Goal: Task Accomplishment & Management: Use online tool/utility

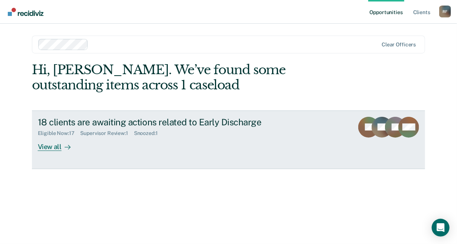
click at [68, 147] on icon at bounding box center [68, 147] width 6 height 6
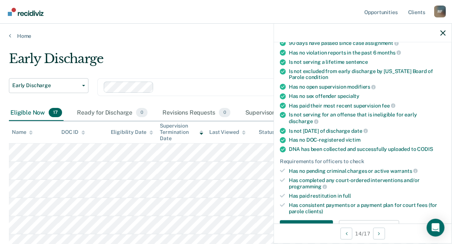
scroll to position [111, 0]
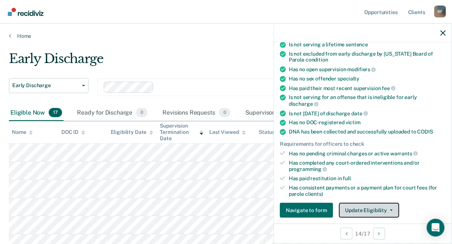
click at [391, 207] on button "Update Eligibility" at bounding box center [369, 210] width 60 height 15
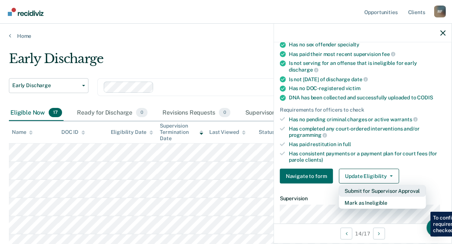
scroll to position [154, 0]
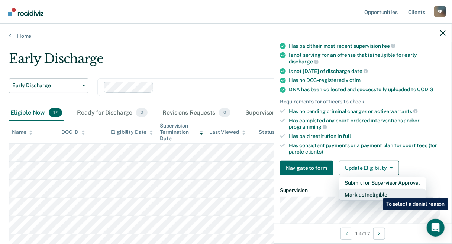
click at [377, 193] on button "Mark as Ineligible" at bounding box center [382, 195] width 87 height 12
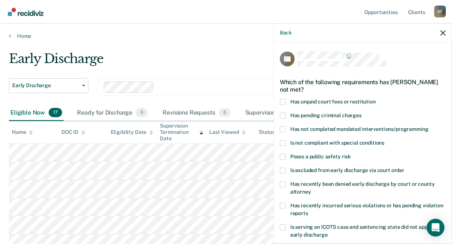
scroll to position [37, 0]
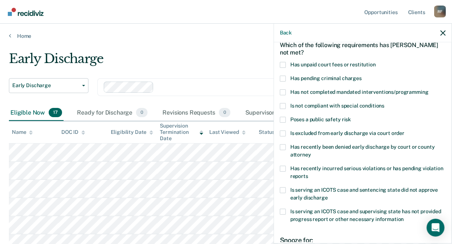
click at [282, 62] on span at bounding box center [283, 65] width 6 height 6
click at [375, 62] on input "Has unpaid court fees or restitution" at bounding box center [375, 62] width 0 height 0
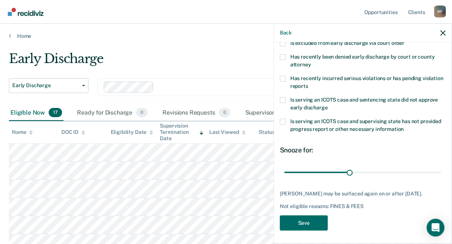
scroll to position [128, 0]
drag, startPoint x: 312, startPoint y: 217, endPoint x: 327, endPoint y: 144, distance: 74.0
click at [327, 145] on div "CC Which of the following requirements has [PERSON_NAME] not met? Has unpaid co…" at bounding box center [363, 79] width 166 height 312
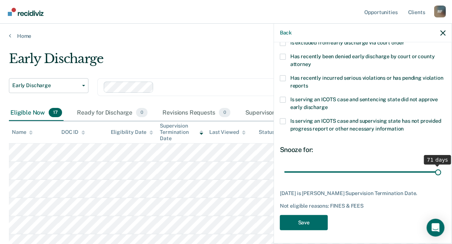
drag, startPoint x: 348, startPoint y: 171, endPoint x: 433, endPoint y: 172, distance: 85.8
type input "71"
click at [433, 172] on input "range" at bounding box center [362, 172] width 157 height 13
click at [314, 218] on button "Save" at bounding box center [304, 222] width 48 height 15
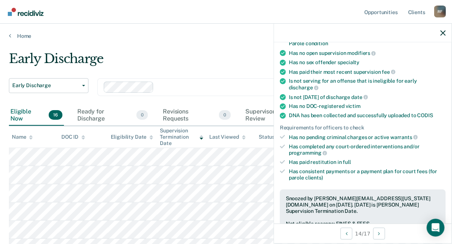
click at [441, 37] on div at bounding box center [363, 33] width 178 height 19
click at [442, 33] on icon "button" at bounding box center [442, 32] width 5 height 5
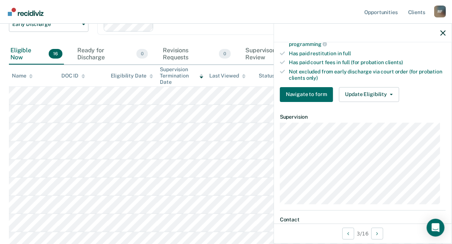
scroll to position [223, 0]
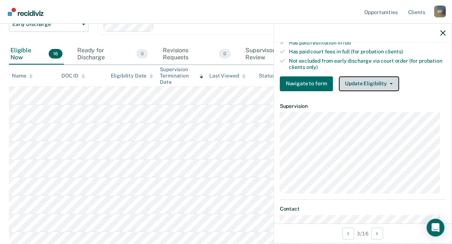
click at [390, 83] on icon "button" at bounding box center [391, 83] width 3 height 1
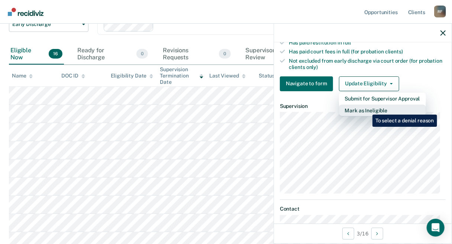
click at [366, 109] on button "Mark as Ineligible" at bounding box center [382, 111] width 87 height 12
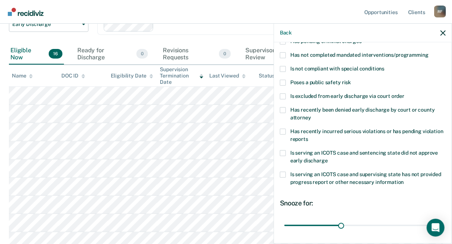
scroll to position [37, 0]
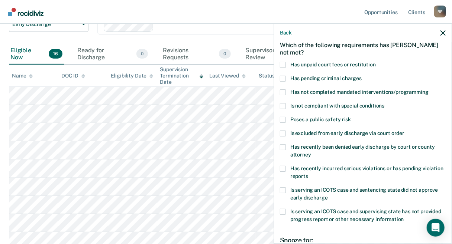
click at [283, 64] on span at bounding box center [283, 65] width 6 height 6
click at [375, 62] on input "Has unpaid court fees or restitution" at bounding box center [375, 62] width 0 height 0
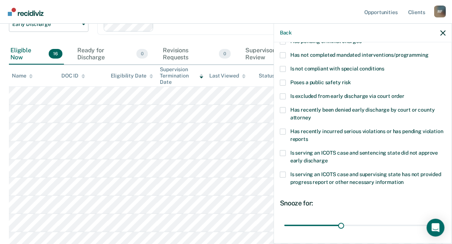
click at [283, 131] on span at bounding box center [283, 132] width 6 height 6
click at [308, 137] on input "Has recently incurred serious violations or has pending violation reports" at bounding box center [308, 137] width 0 height 0
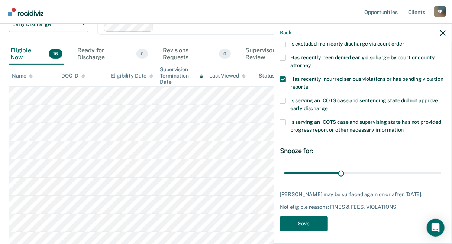
scroll to position [128, 0]
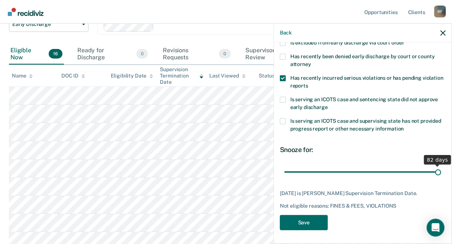
drag, startPoint x: 341, startPoint y: 173, endPoint x: 448, endPoint y: 175, distance: 106.6
type input "82"
click at [441, 175] on input "range" at bounding box center [362, 172] width 157 height 13
click at [307, 221] on button "Save" at bounding box center [304, 222] width 48 height 15
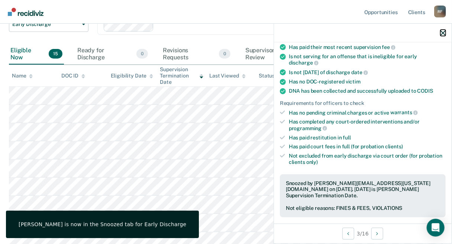
click at [445, 33] on icon "button" at bounding box center [442, 32] width 5 height 5
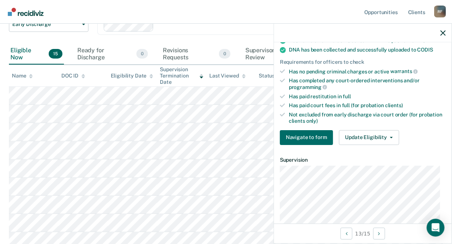
scroll to position [186, 0]
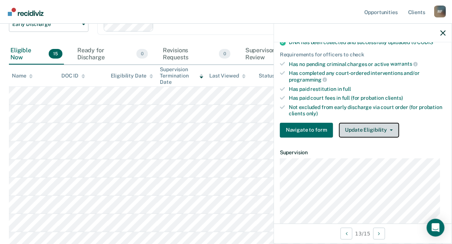
click at [390, 130] on icon "button" at bounding box center [391, 130] width 3 height 1
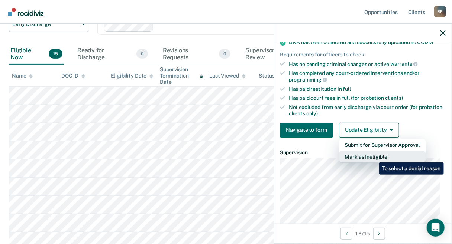
click at [373, 157] on button "Mark as Ineligible" at bounding box center [382, 157] width 87 height 12
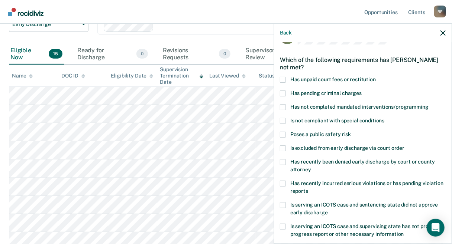
scroll to position [0, 0]
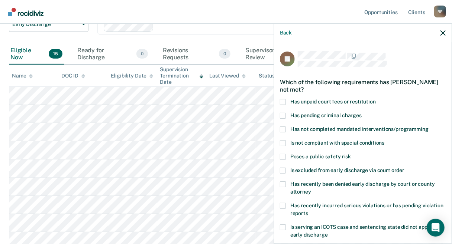
click at [284, 101] on span at bounding box center [283, 102] width 6 height 6
click at [375, 99] on input "Has unpaid court fees or restitution" at bounding box center [375, 99] width 0 height 0
click at [284, 115] on span at bounding box center [283, 116] width 6 height 6
click at [361, 113] on input "Has pending criminal charges" at bounding box center [361, 113] width 0 height 0
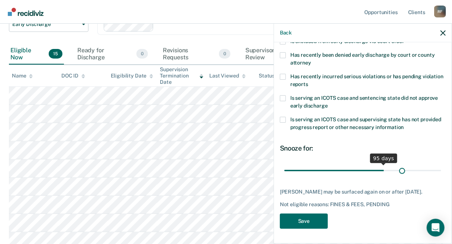
scroll to position [134, 0]
drag, startPoint x: 316, startPoint y: 166, endPoint x: 412, endPoint y: 167, distance: 96.6
type input "128"
click at [412, 167] on input "range" at bounding box center [362, 170] width 157 height 13
click at [309, 221] on button "Save" at bounding box center [304, 221] width 48 height 15
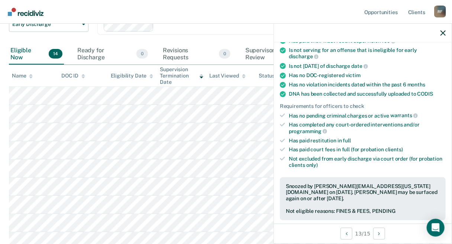
click at [445, 36] on div at bounding box center [363, 33] width 178 height 19
click at [448, 33] on div at bounding box center [363, 33] width 178 height 19
click at [443, 32] on icon "button" at bounding box center [442, 32] width 5 height 5
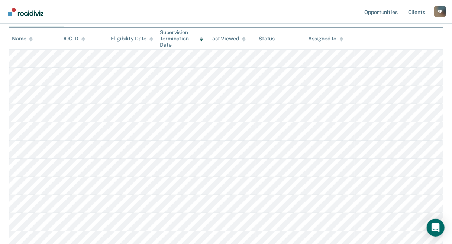
scroll to position [136, 0]
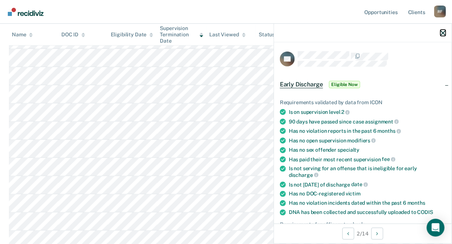
click at [441, 33] on icon "button" at bounding box center [442, 32] width 5 height 5
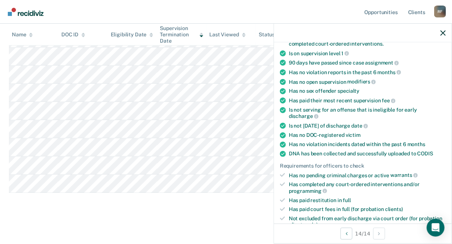
scroll to position [111, 0]
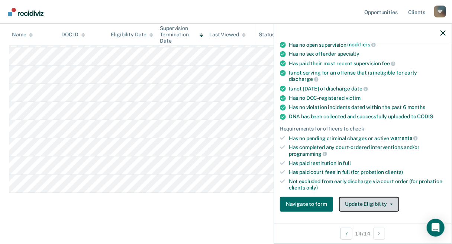
click at [391, 201] on button "Update Eligibility" at bounding box center [369, 204] width 60 height 15
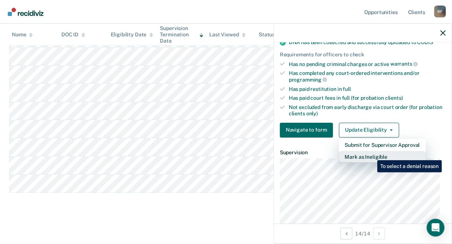
click at [371, 155] on button "Mark as Ineligible" at bounding box center [382, 157] width 87 height 12
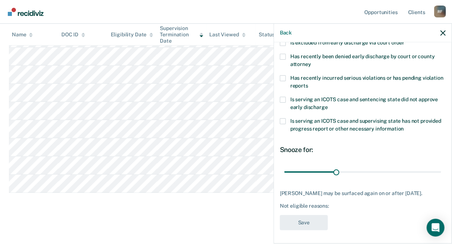
scroll to position [0, 0]
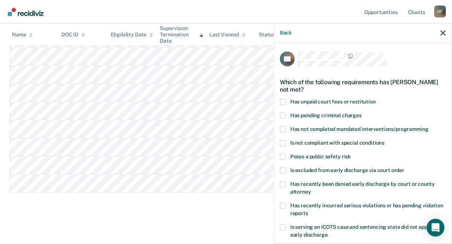
click at [283, 100] on span at bounding box center [283, 102] width 6 height 6
click at [375, 99] on input "Has unpaid court fees or restitution" at bounding box center [375, 99] width 0 height 0
click at [284, 128] on span at bounding box center [283, 130] width 6 height 6
click at [428, 127] on input "Has not completed mandated interventions/programming" at bounding box center [428, 127] width 0 height 0
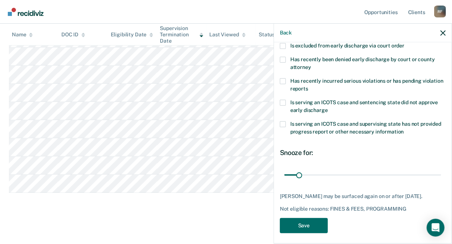
scroll to position [128, 0]
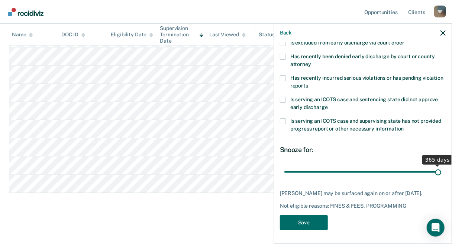
drag, startPoint x: 298, startPoint y: 170, endPoint x: 444, endPoint y: 174, distance: 146.0
type input "365"
click at [441, 174] on input "range" at bounding box center [362, 172] width 157 height 13
click at [308, 226] on button "Save" at bounding box center [304, 222] width 48 height 15
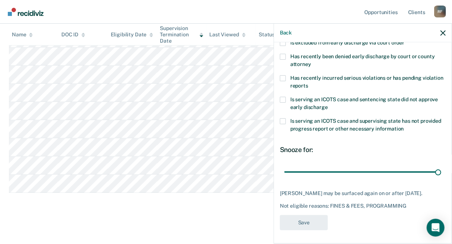
scroll to position [192, 0]
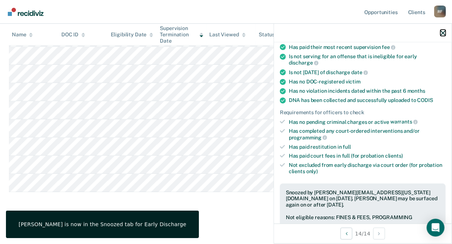
click at [445, 33] on icon "button" at bounding box center [442, 32] width 5 height 5
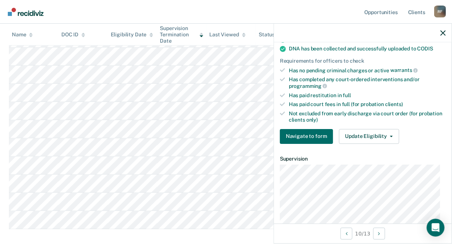
scroll to position [186, 0]
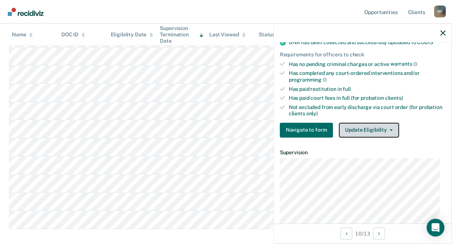
click at [387, 129] on button "Update Eligibility" at bounding box center [369, 130] width 60 height 15
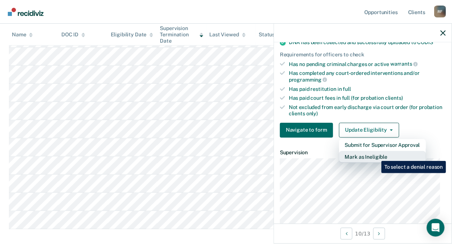
click at [375, 156] on button "Mark as Ineligible" at bounding box center [382, 157] width 87 height 12
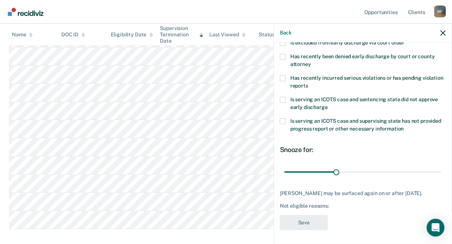
scroll to position [0, 0]
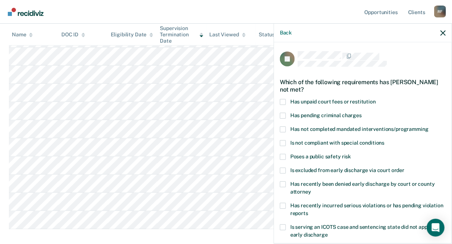
click at [284, 100] on span at bounding box center [283, 102] width 6 height 6
click at [375, 99] on input "Has unpaid court fees or restitution" at bounding box center [375, 99] width 0 height 0
click at [282, 130] on span at bounding box center [283, 130] width 6 height 6
click at [428, 127] on input "Has not completed mandated interventions/programming" at bounding box center [428, 127] width 0 height 0
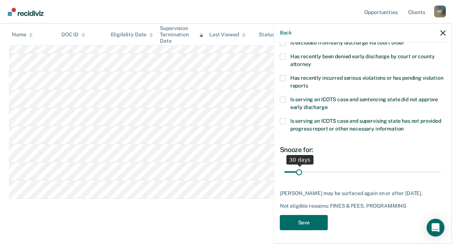
scroll to position [192, 0]
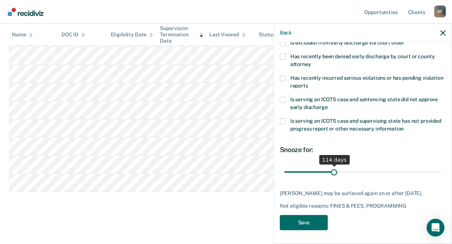
drag, startPoint x: 299, startPoint y: 172, endPoint x: 332, endPoint y: 172, distance: 32.7
type input "114"
click at [332, 172] on input "range" at bounding box center [362, 172] width 157 height 13
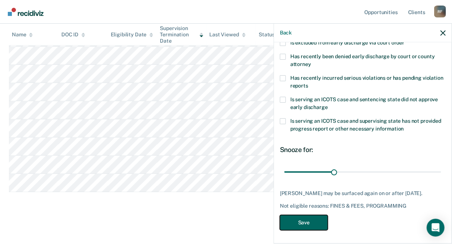
click at [313, 220] on button "Save" at bounding box center [304, 222] width 48 height 15
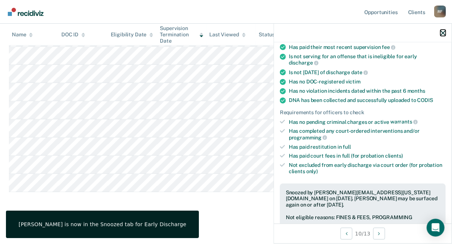
click at [441, 34] on icon "button" at bounding box center [442, 32] width 5 height 5
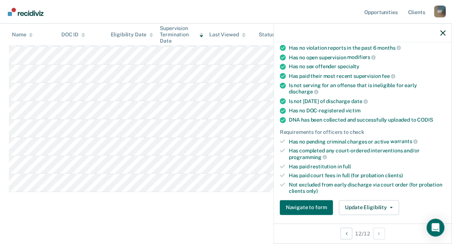
scroll to position [111, 0]
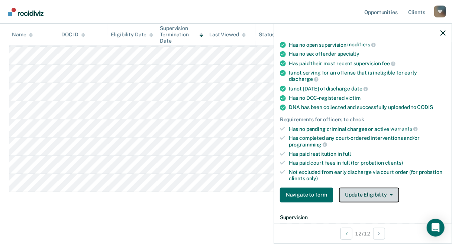
click at [388, 195] on button "Update Eligibility" at bounding box center [369, 195] width 60 height 15
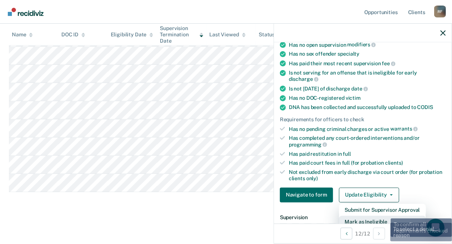
scroll to position [113, 0]
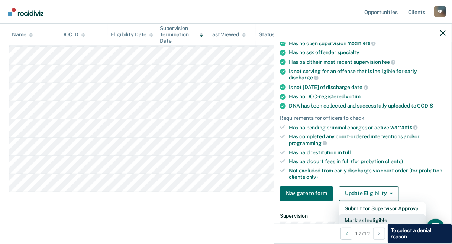
click at [382, 219] on button "Mark as Ineligible" at bounding box center [382, 221] width 87 height 12
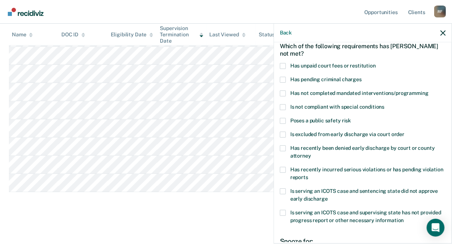
scroll to position [0, 0]
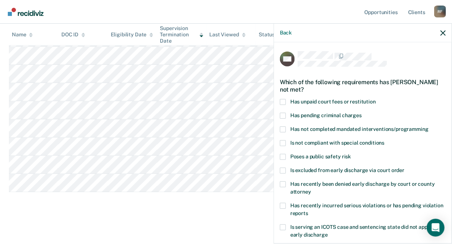
click at [282, 101] on span at bounding box center [283, 102] width 6 height 6
click at [375, 99] on input "Has unpaid court fees or restitution" at bounding box center [375, 99] width 0 height 0
click at [284, 130] on span at bounding box center [283, 130] width 6 height 6
click at [428, 127] on input "Has not completed mandated interventions/programming" at bounding box center [428, 127] width 0 height 0
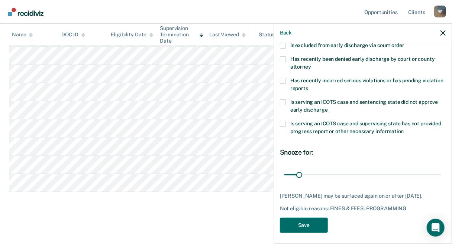
scroll to position [128, 0]
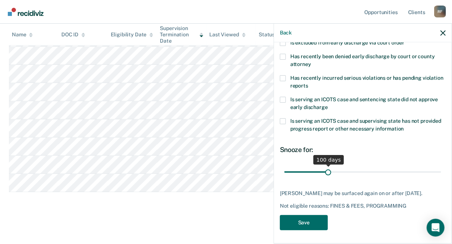
drag, startPoint x: 299, startPoint y: 170, endPoint x: 326, endPoint y: 172, distance: 27.1
type input "100"
click at [326, 172] on input "range" at bounding box center [362, 172] width 157 height 13
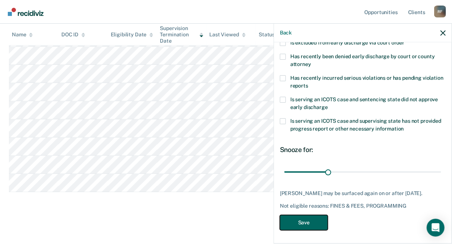
click at [308, 222] on button "Save" at bounding box center [304, 222] width 48 height 15
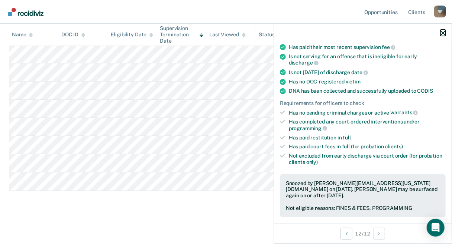
click at [442, 32] on icon "button" at bounding box center [442, 32] width 5 height 5
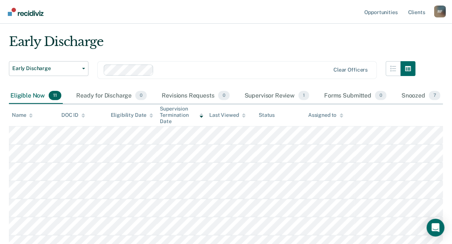
scroll to position [0, 0]
